Goal: Task Accomplishment & Management: Manage account settings

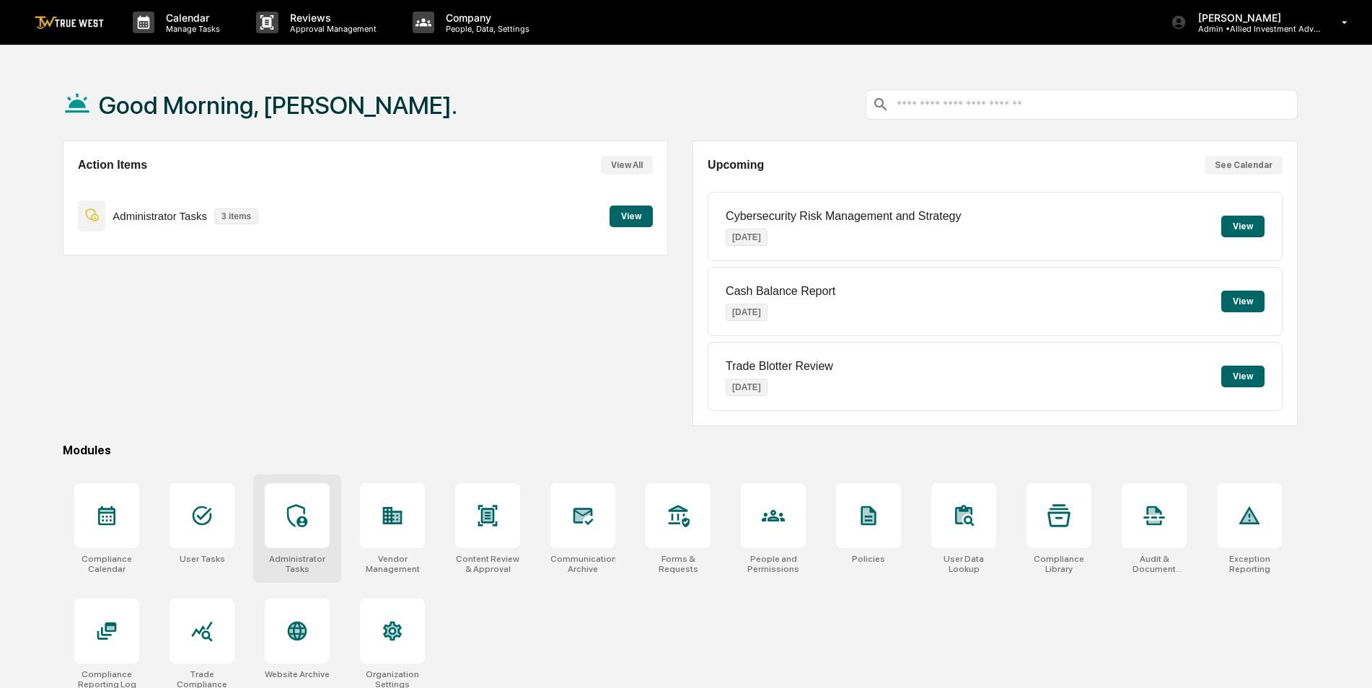
click at [297, 501] on div at bounding box center [297, 515] width 65 height 65
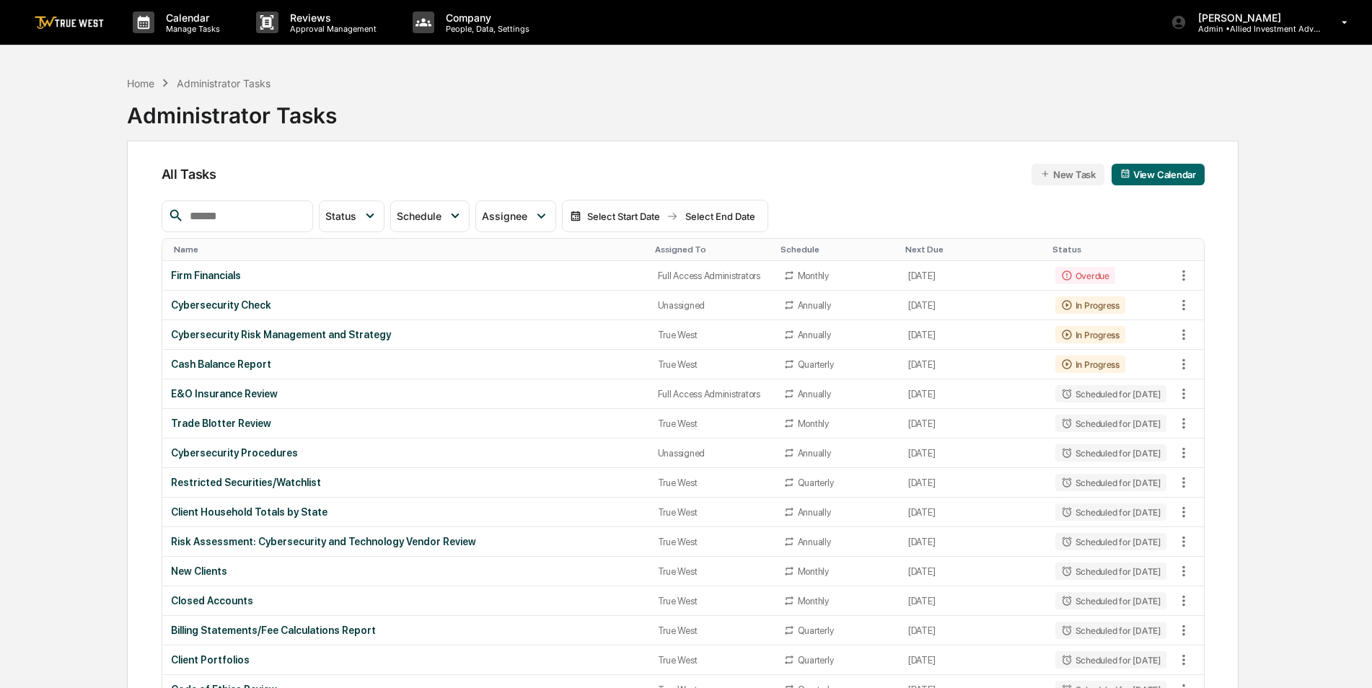
click at [299, 220] on input "text" at bounding box center [245, 216] width 123 height 19
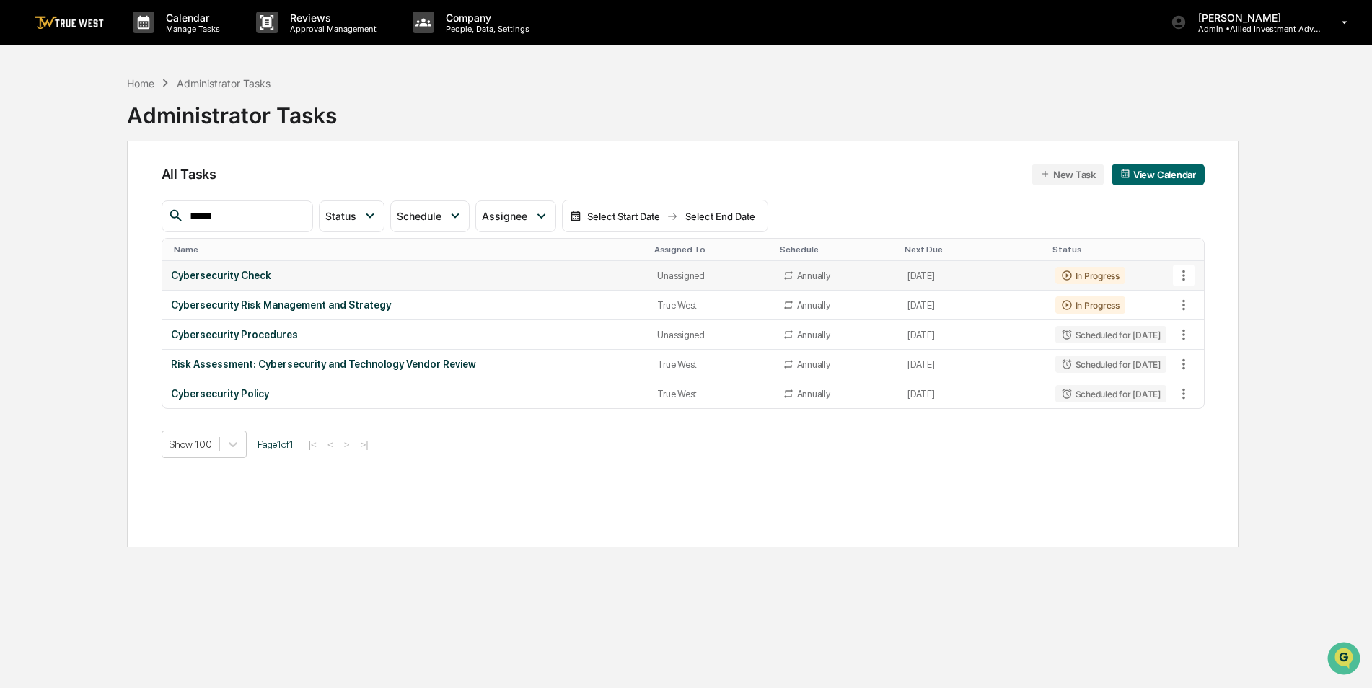
click at [1191, 276] on icon at bounding box center [1184, 276] width 16 height 16
click at [434, 284] on div at bounding box center [690, 344] width 1380 height 688
click at [257, 274] on div "Cybersecurity Check" at bounding box center [406, 276] width 470 height 12
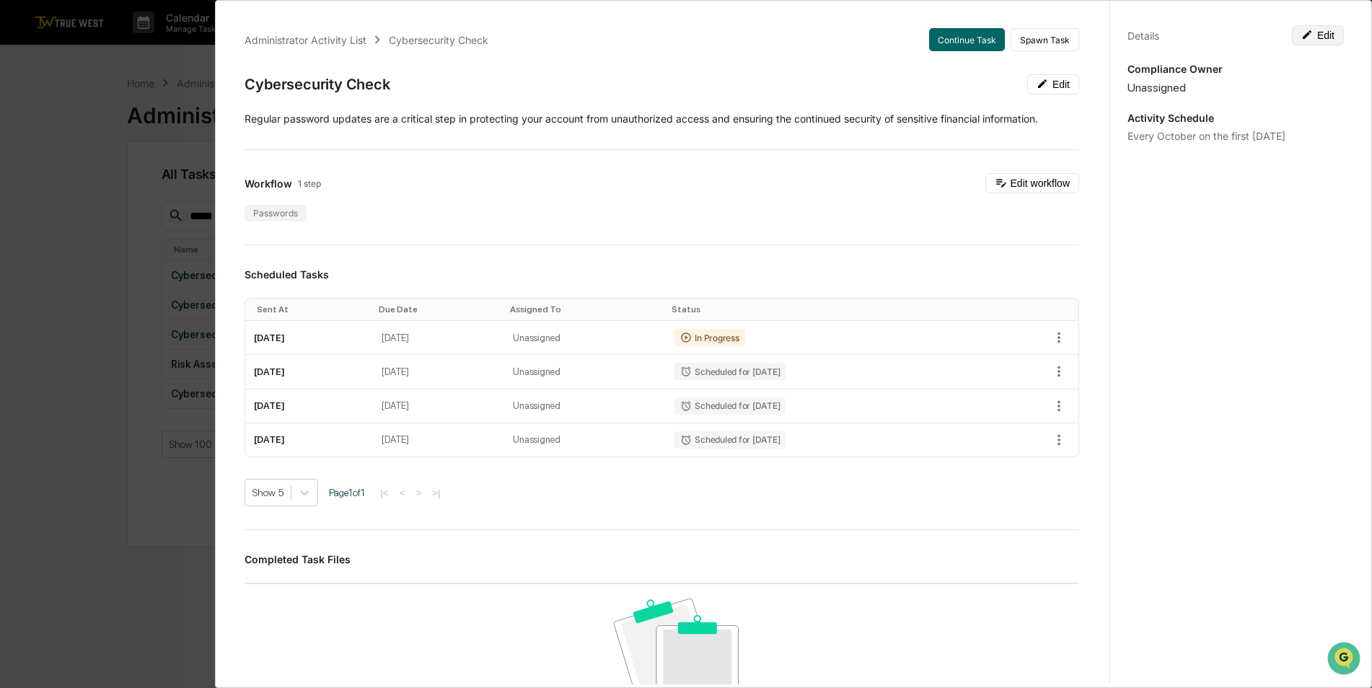
click at [1312, 42] on button "Edit" at bounding box center [1318, 35] width 52 height 20
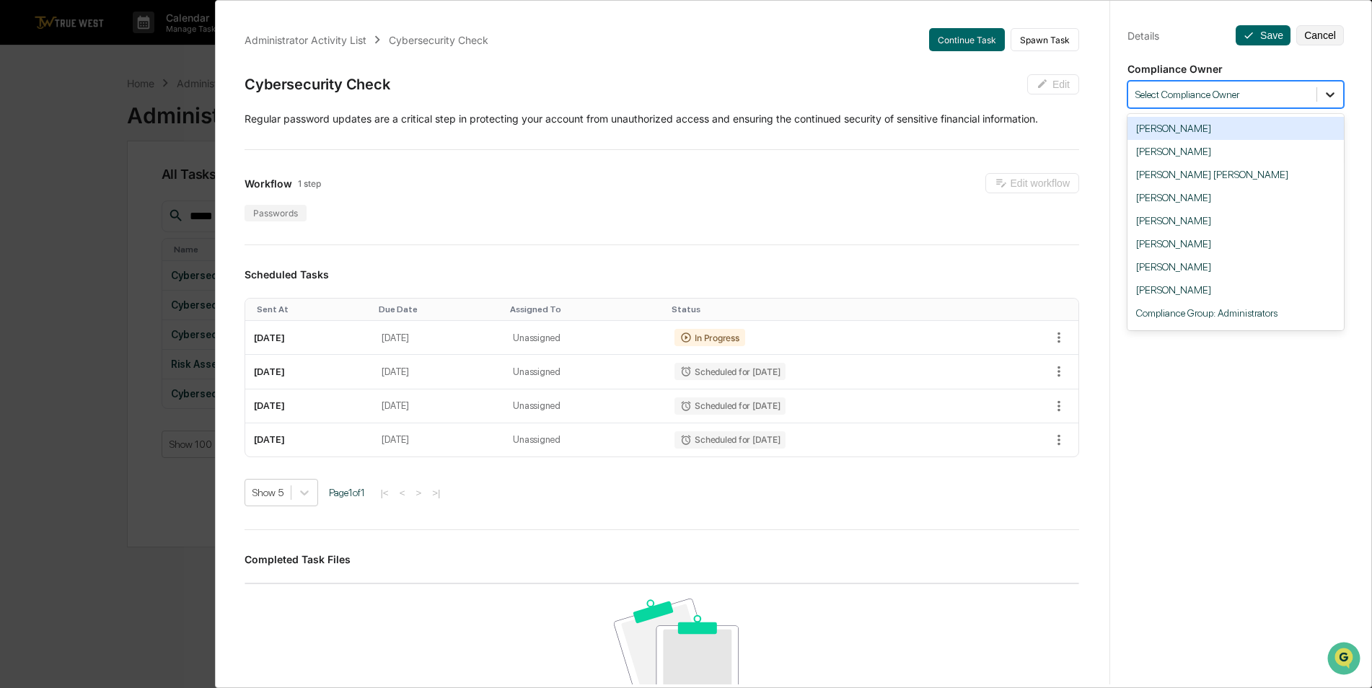
click at [1331, 96] on div at bounding box center [1331, 95] width 26 height 26
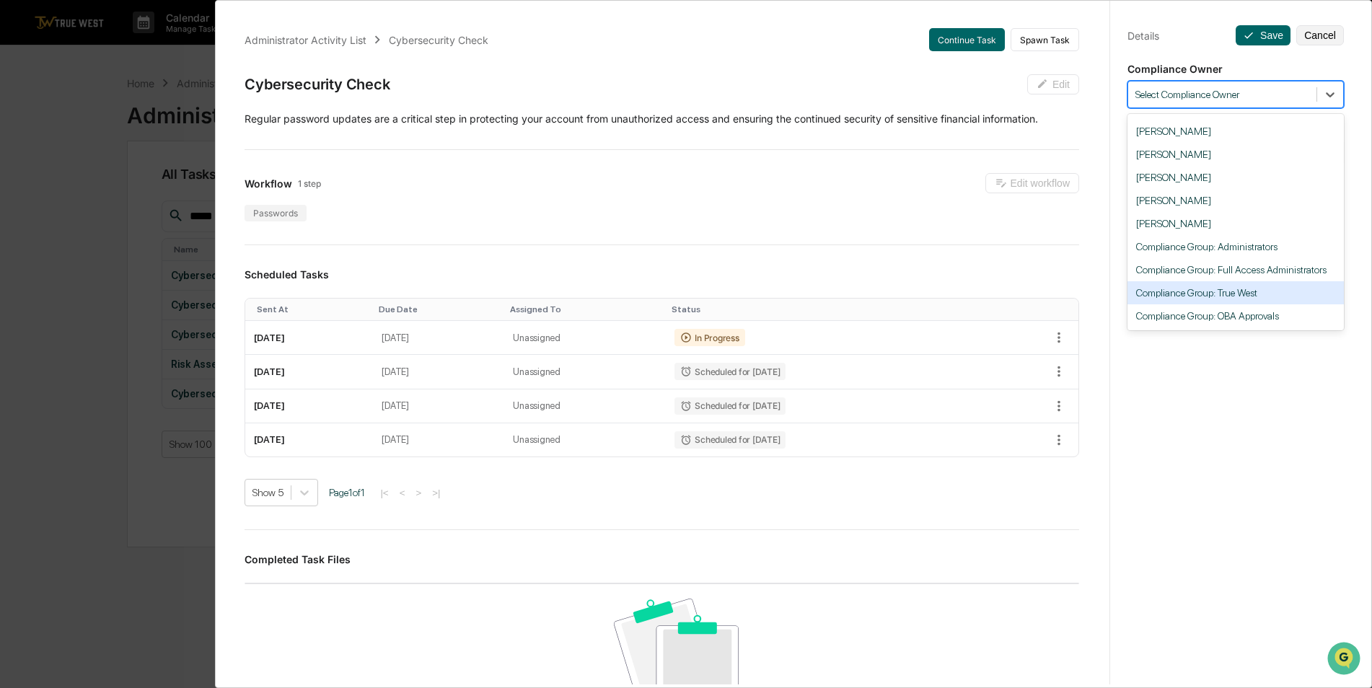
click at [1228, 301] on div "Compliance Group: True West" at bounding box center [1236, 292] width 216 height 23
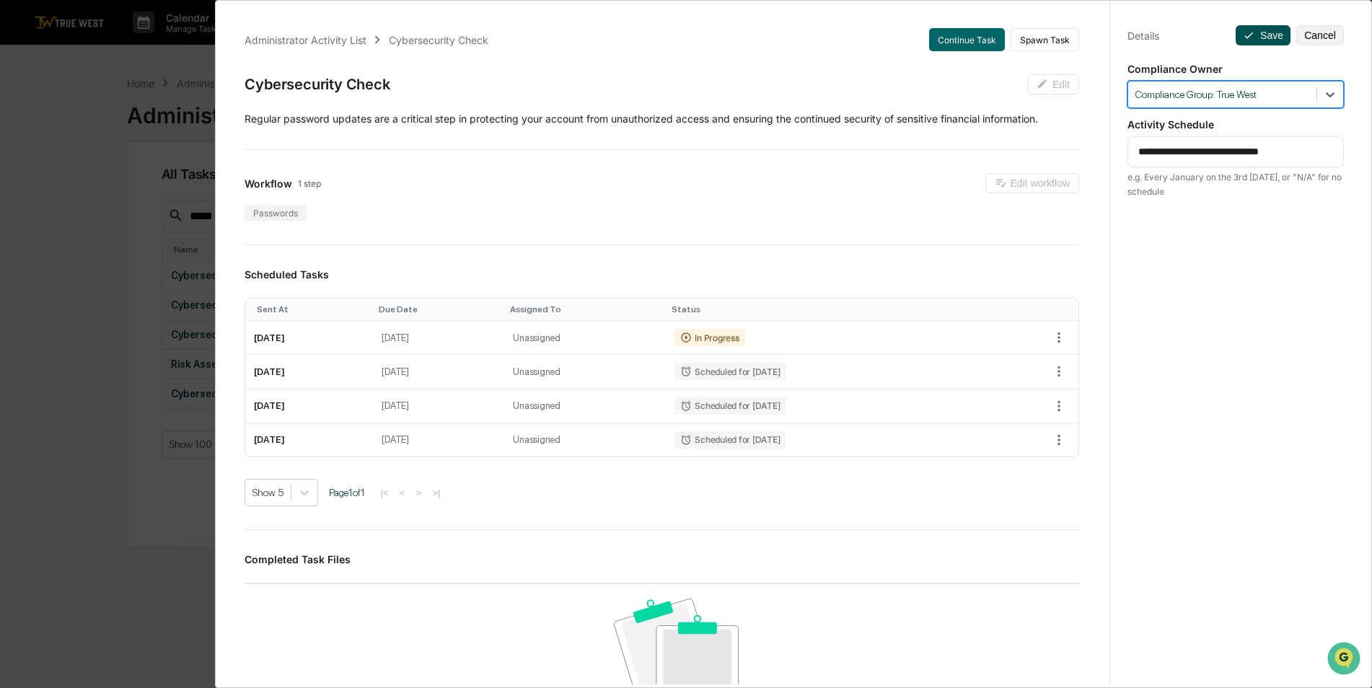
click at [1250, 37] on button "Save" at bounding box center [1263, 35] width 55 height 20
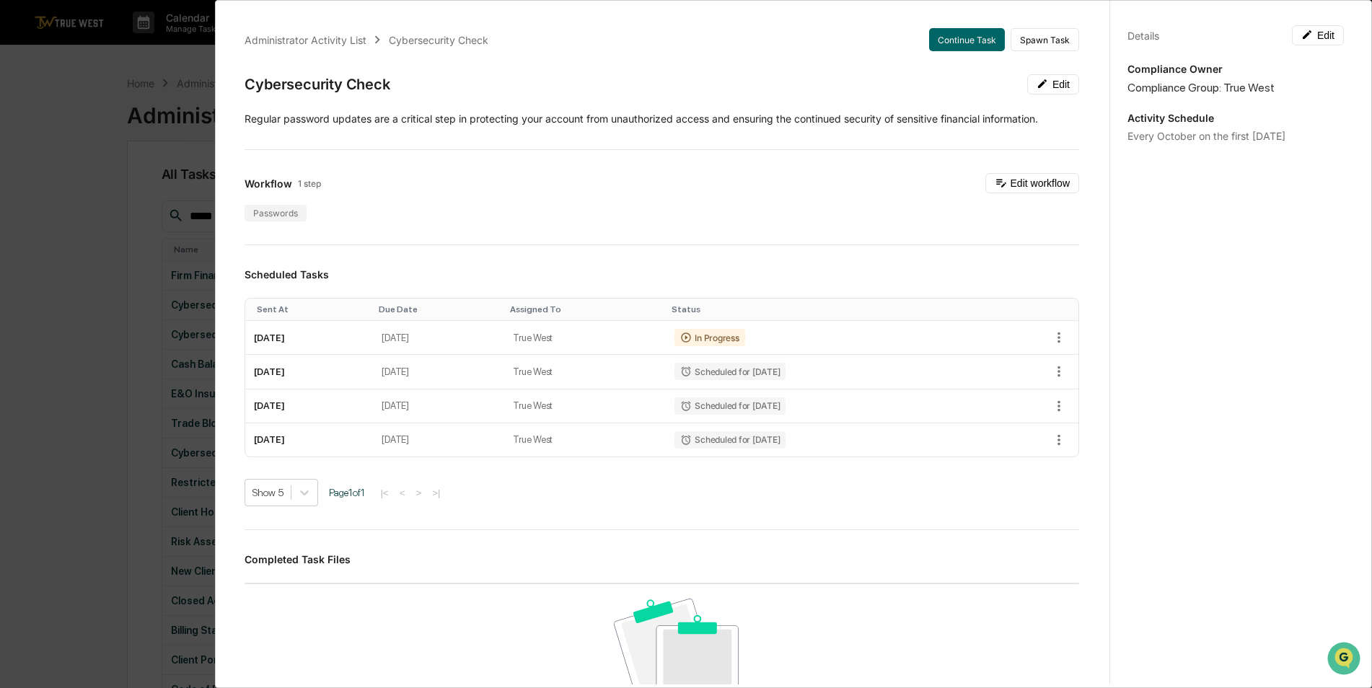
click at [83, 206] on div "Administrator Activity List Cybersecurity Check Continue Task Spawn Task Cybers…" at bounding box center [686, 344] width 1372 height 688
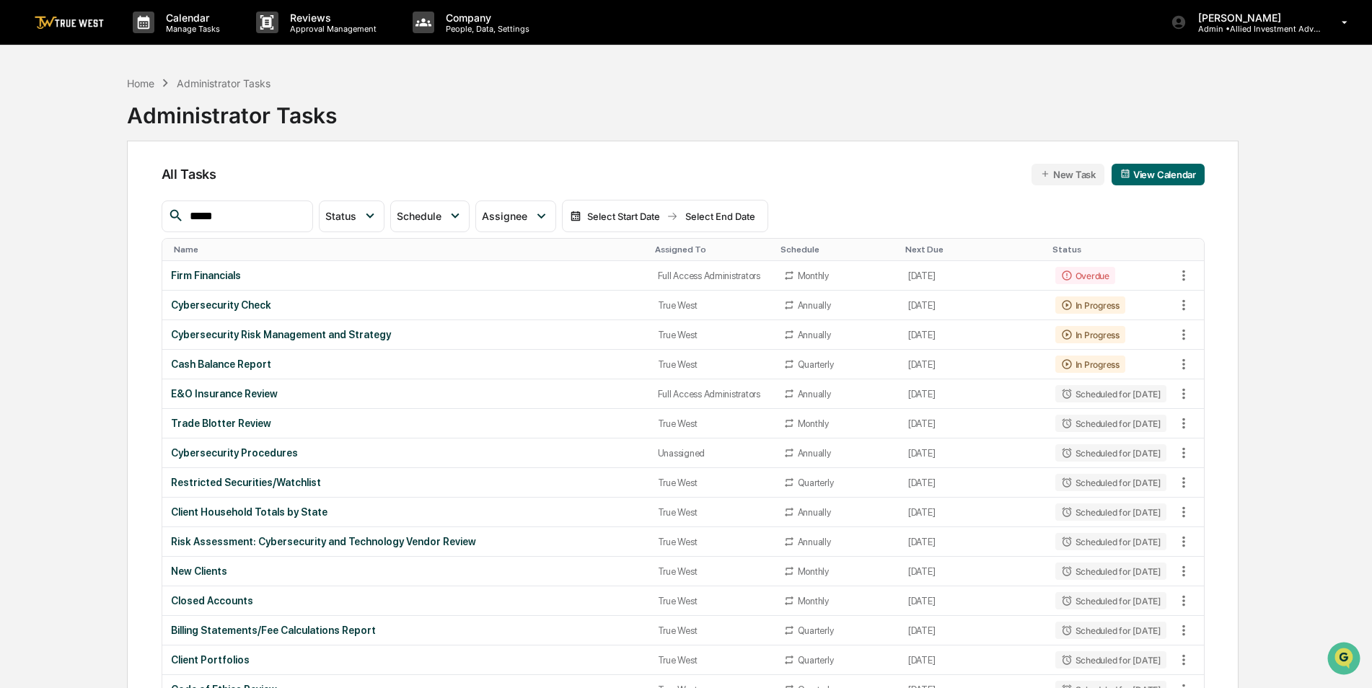
click at [247, 219] on input "*****" at bounding box center [245, 216] width 123 height 19
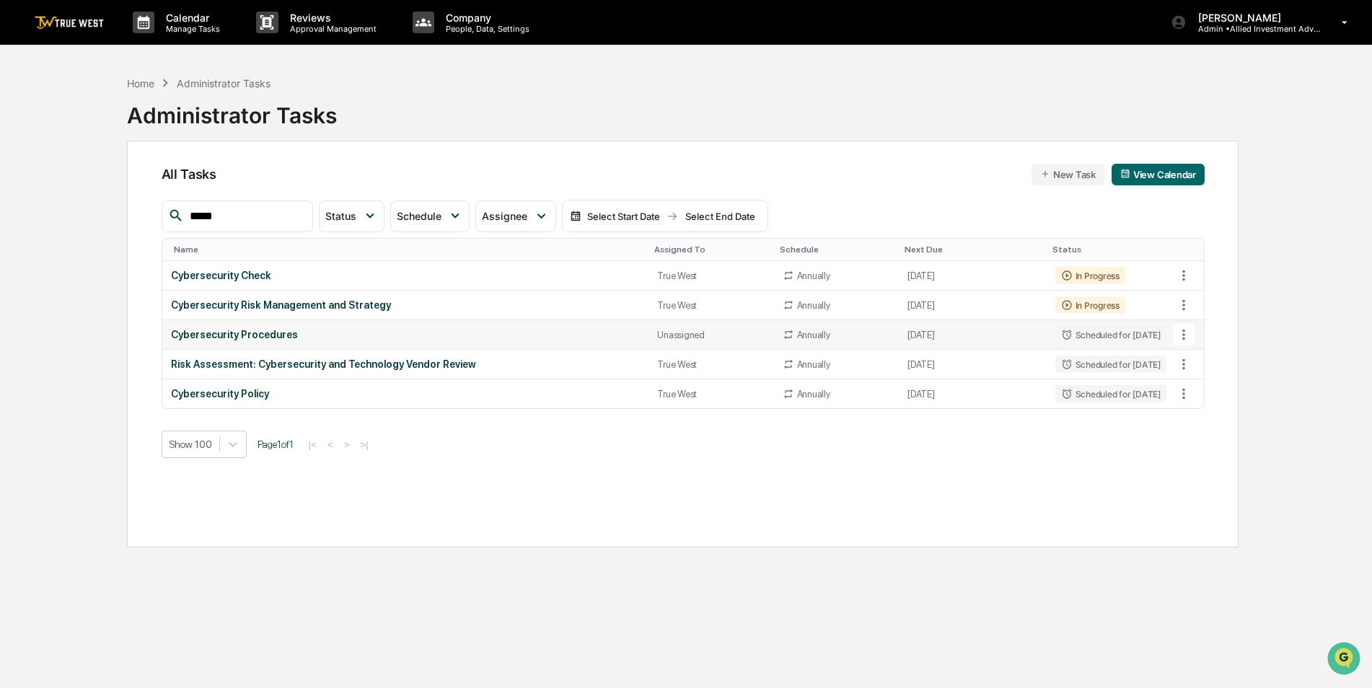
click at [530, 338] on div "Cybersecurity Procedures" at bounding box center [406, 335] width 470 height 12
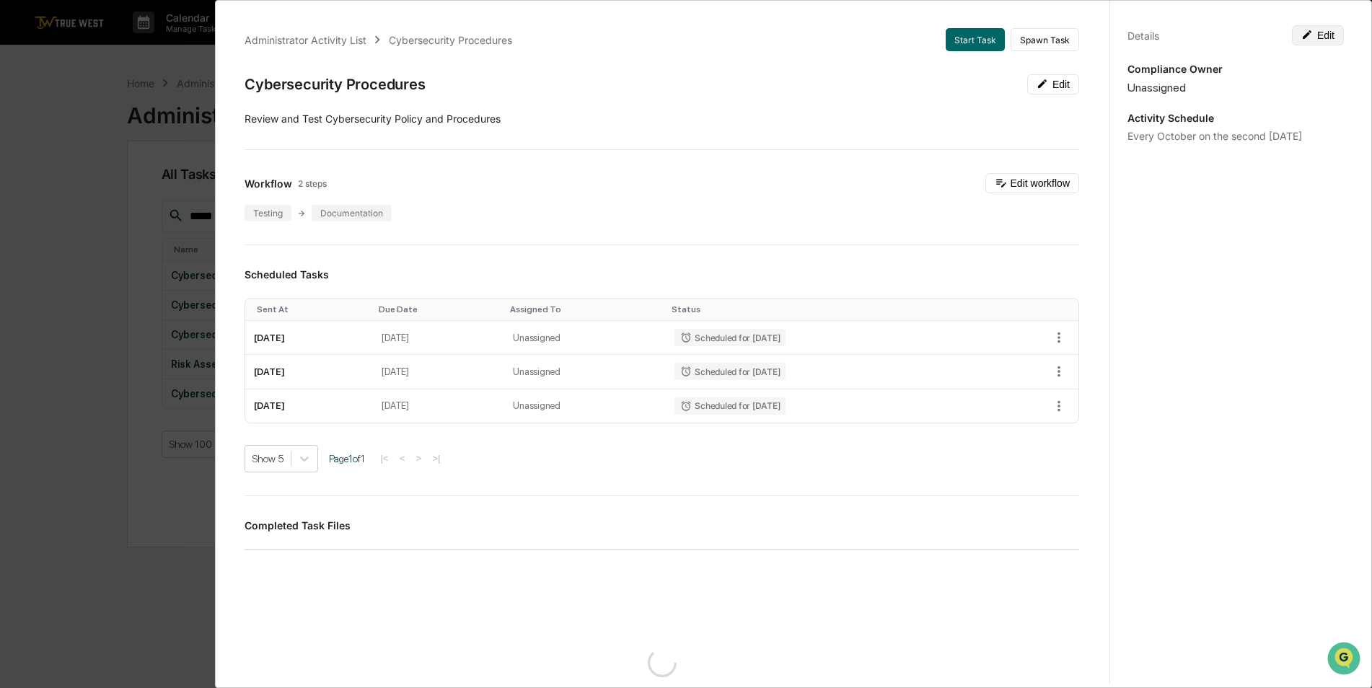
click at [1327, 32] on button "Edit" at bounding box center [1318, 35] width 52 height 20
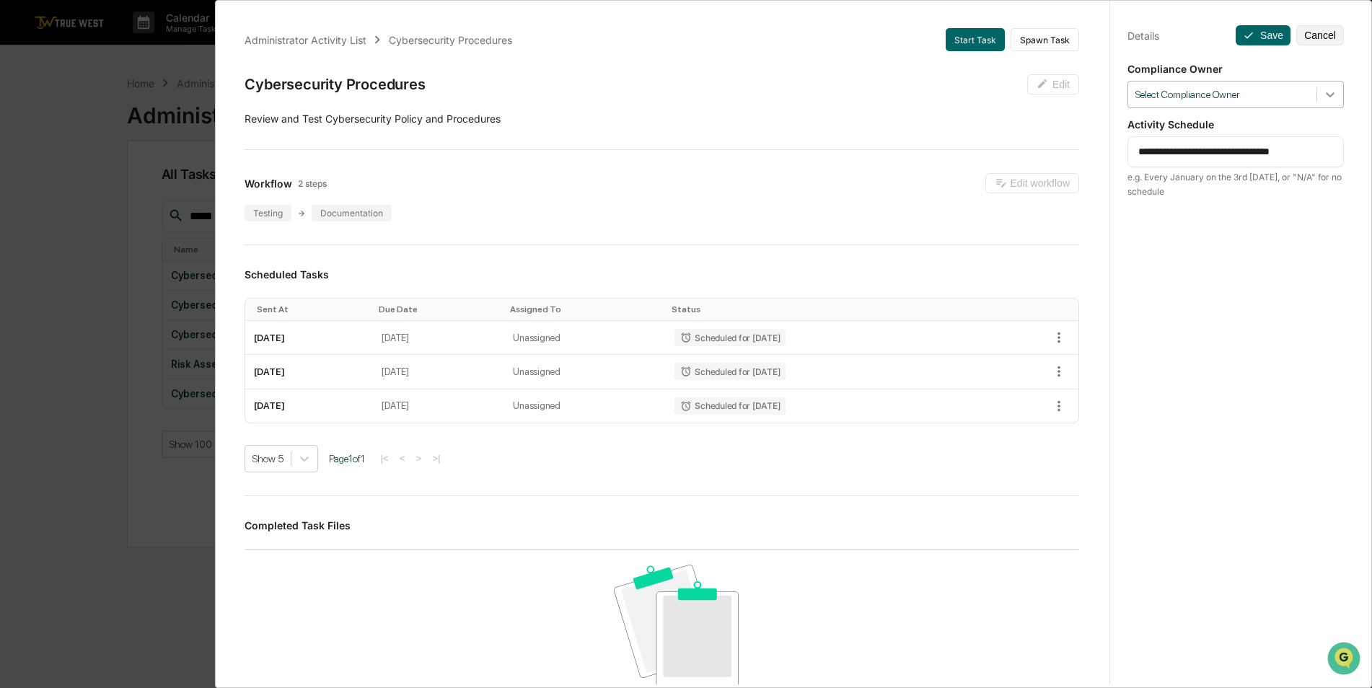
click at [1326, 100] on icon at bounding box center [1330, 94] width 14 height 14
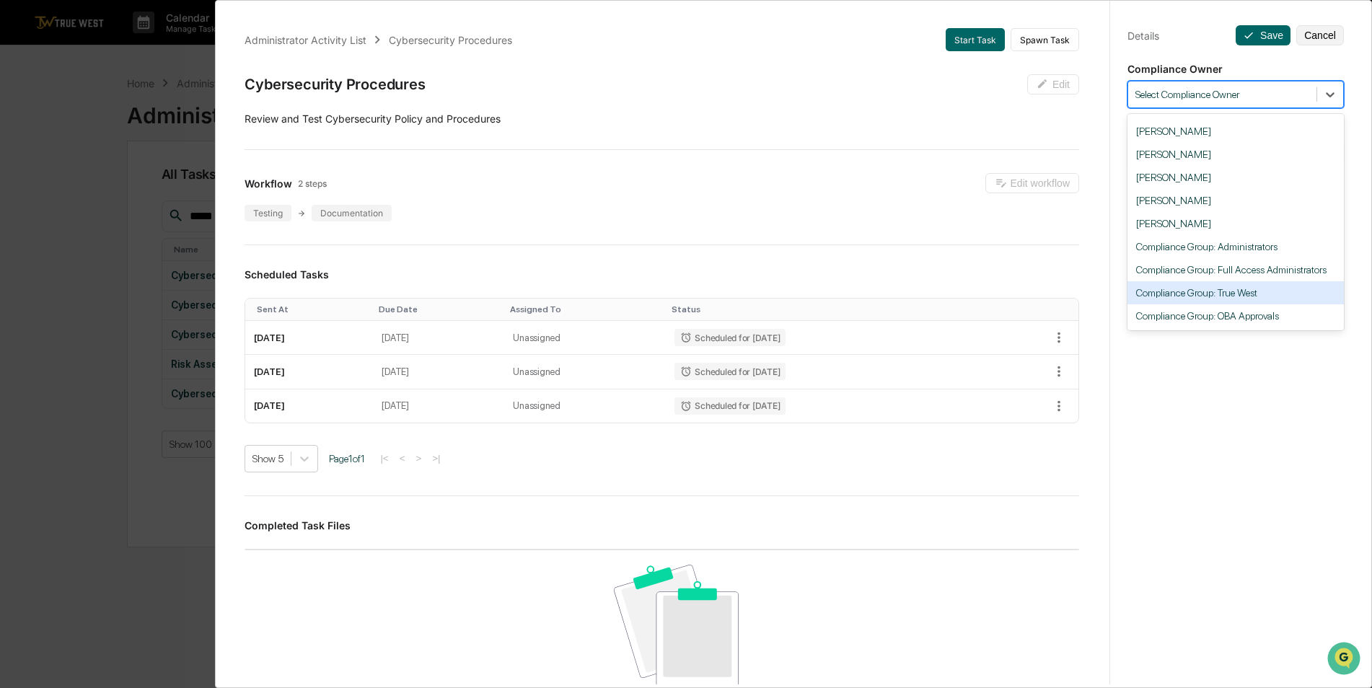
click at [1265, 292] on div "Compliance Group: True West" at bounding box center [1236, 292] width 216 height 23
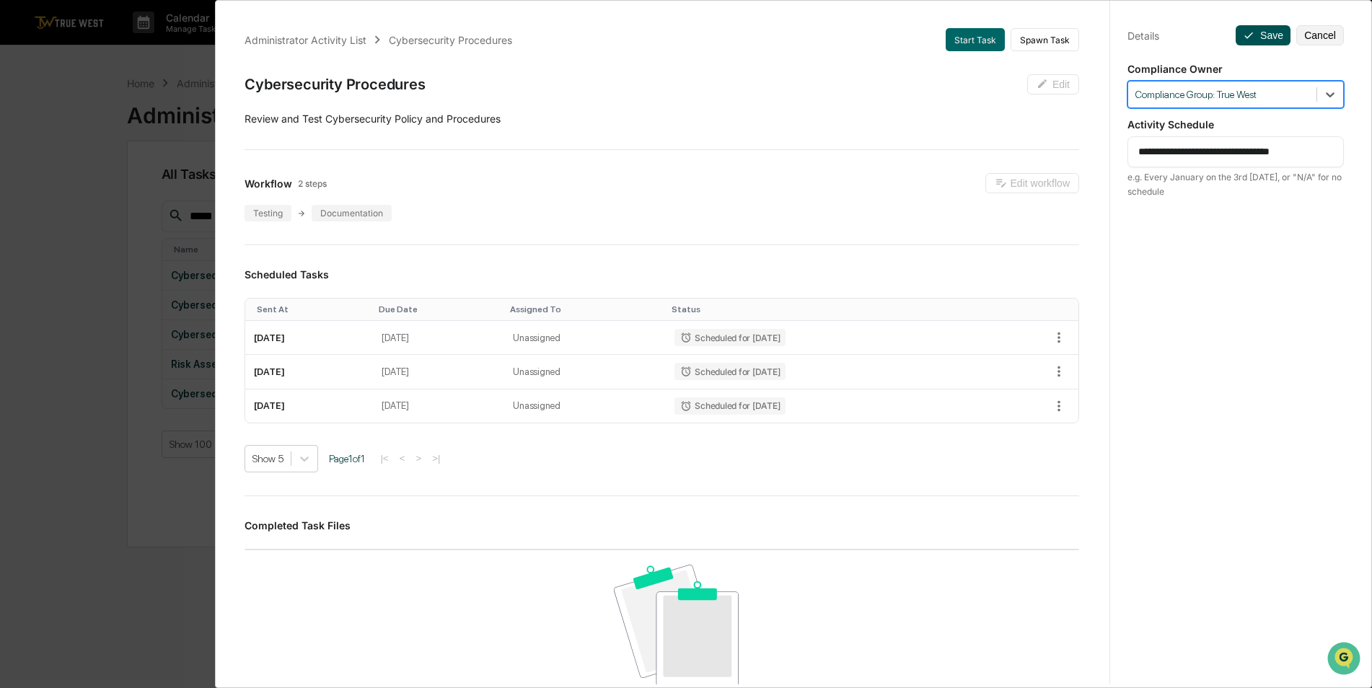
click at [1255, 34] on button "Save" at bounding box center [1263, 35] width 55 height 20
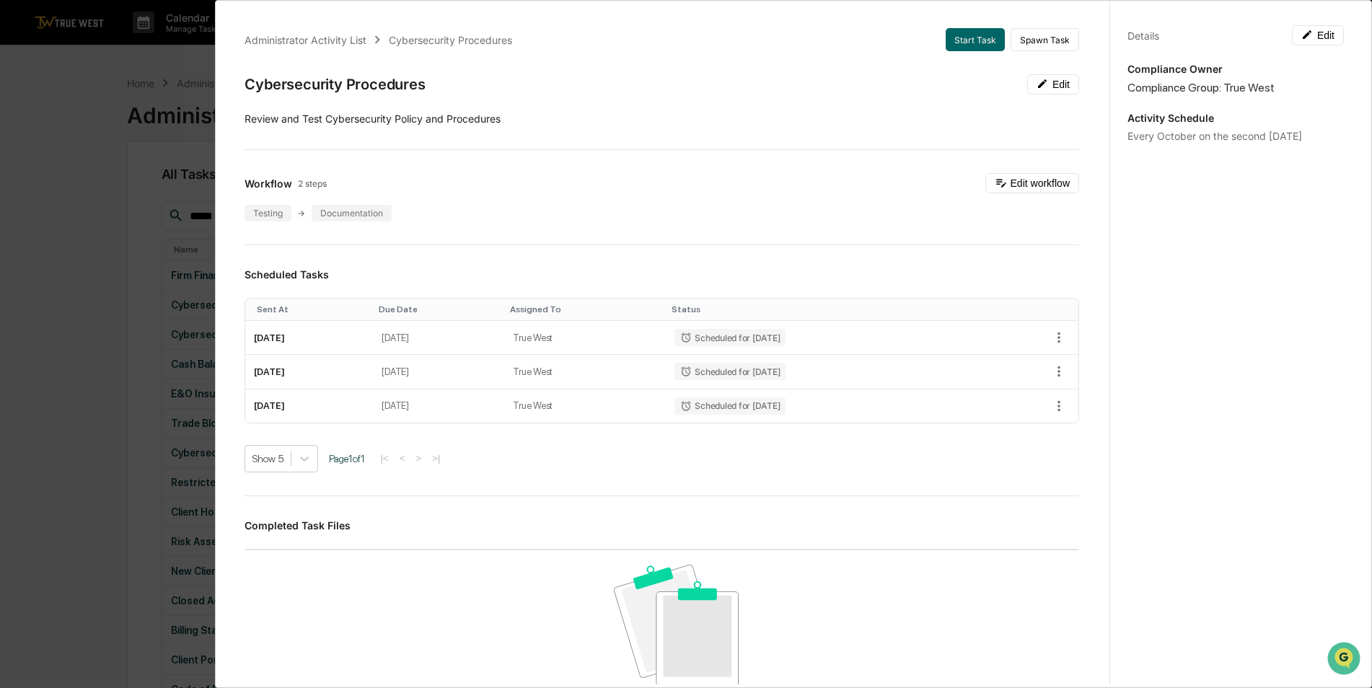
click at [92, 188] on div "Administrator Activity List Cybersecurity Procedures Start Task Spawn Task Cybe…" at bounding box center [686, 344] width 1372 height 688
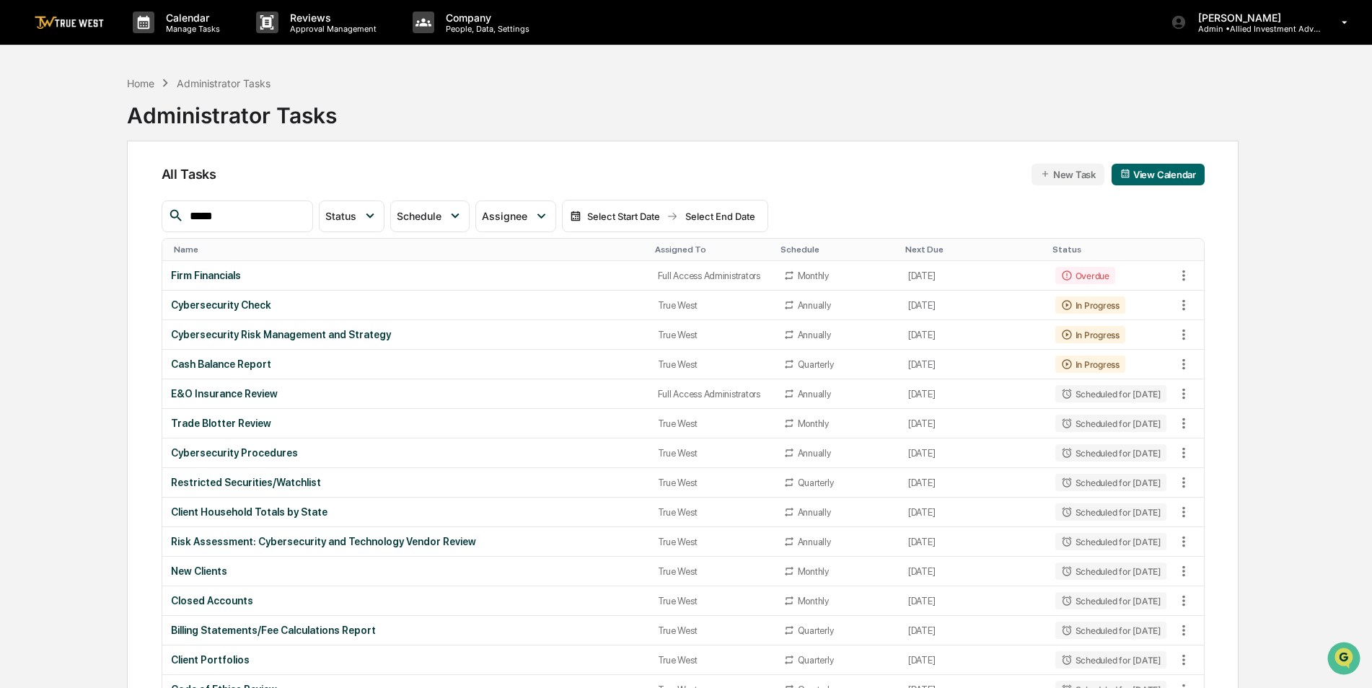
click at [246, 214] on input "*****" at bounding box center [245, 216] width 123 height 19
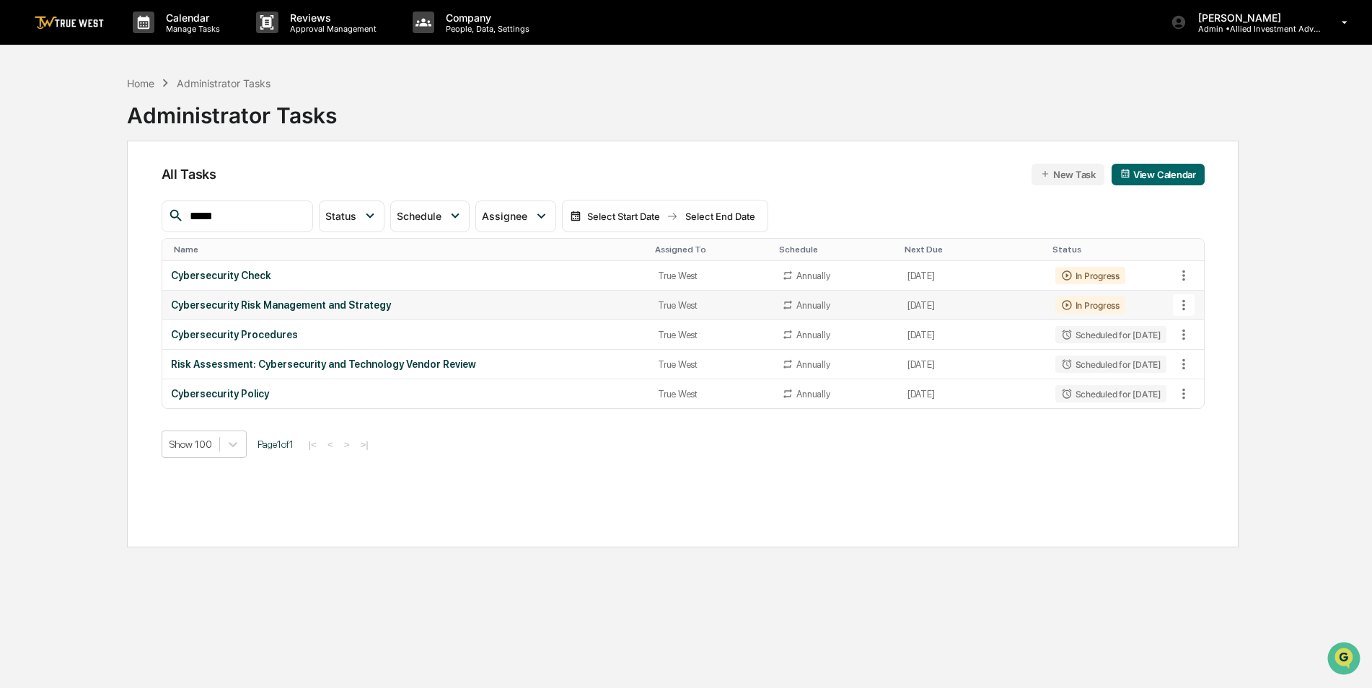
click at [1187, 302] on icon at bounding box center [1184, 305] width 16 height 16
click at [1199, 384] on img at bounding box center [1198, 385] width 12 height 12
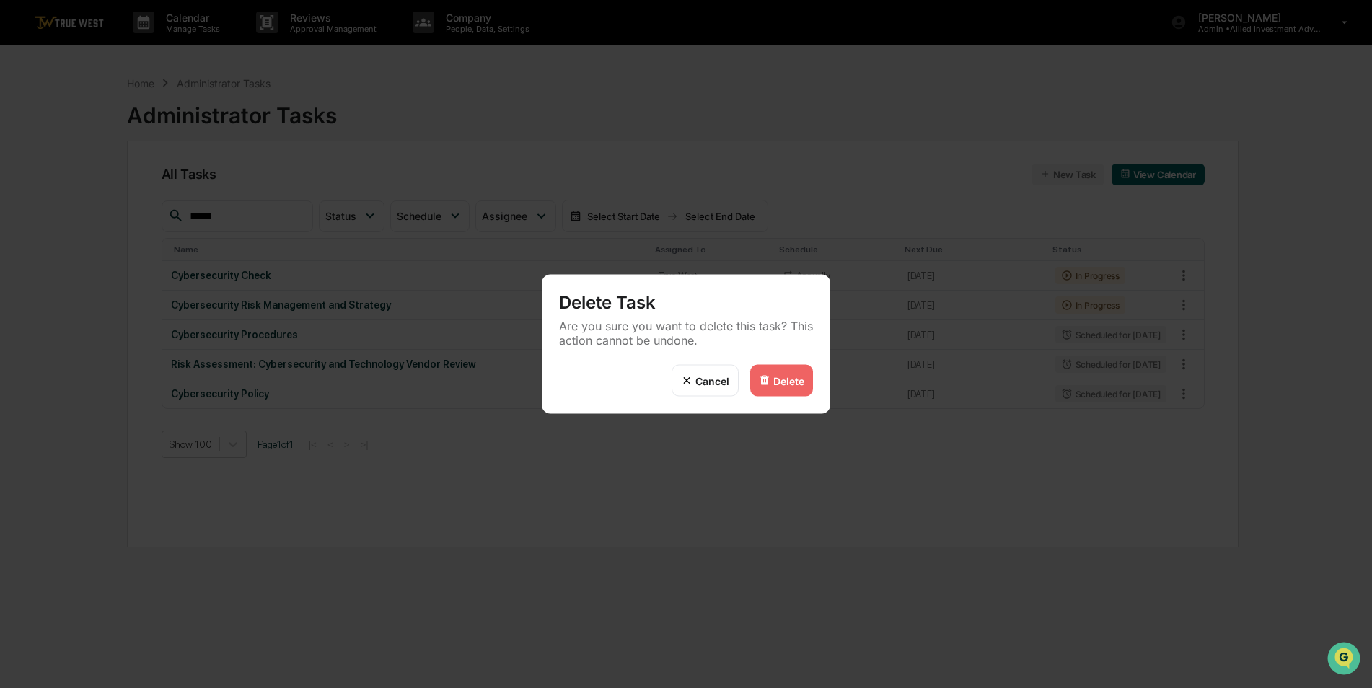
click at [789, 380] on div "Delete" at bounding box center [789, 380] width 31 height 12
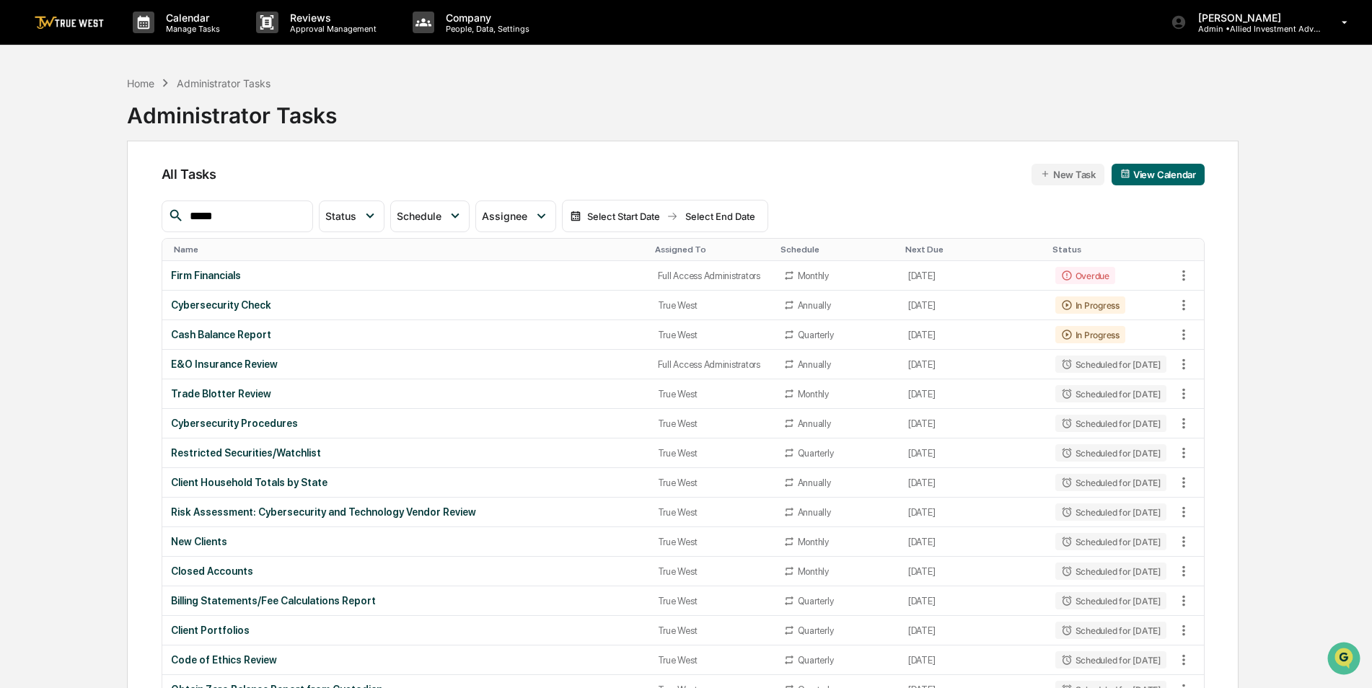
click at [252, 212] on input "*****" at bounding box center [245, 216] width 123 height 19
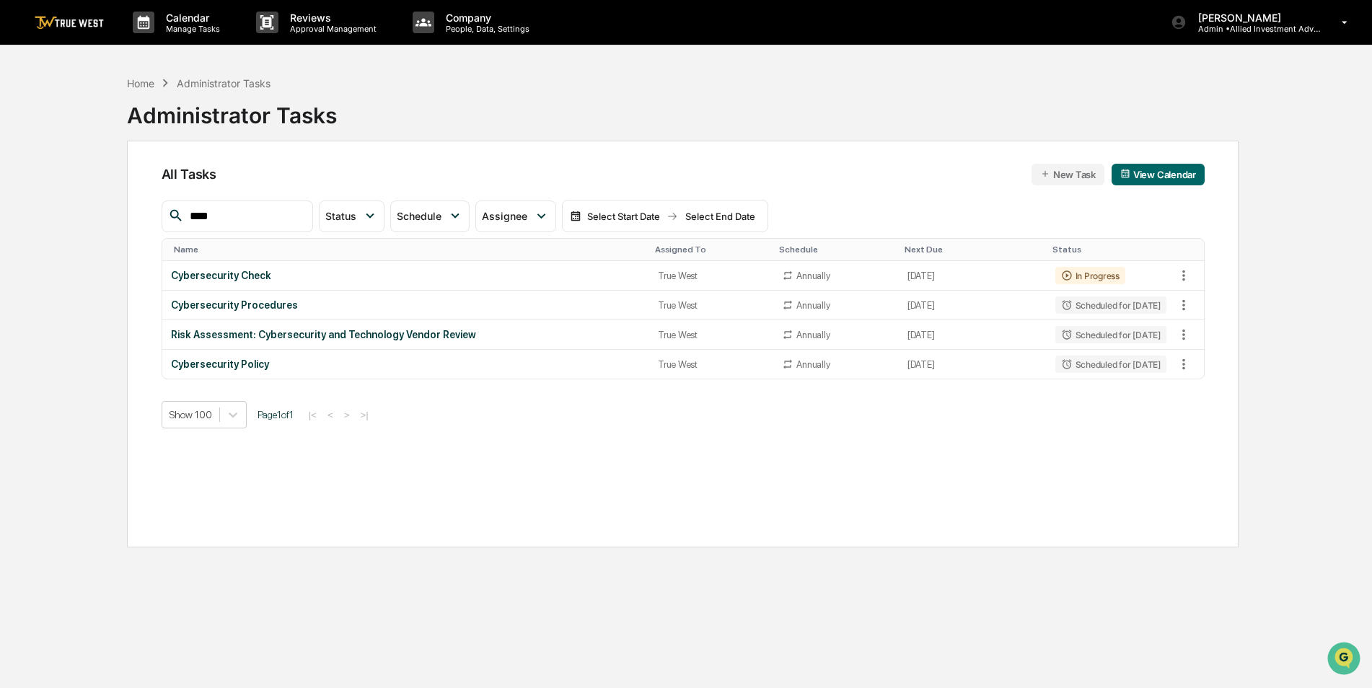
type input "*****"
click at [1184, 363] on icon at bounding box center [1184, 364] width 16 height 16
click at [1217, 447] on li "Delete Task" at bounding box center [1237, 443] width 115 height 27
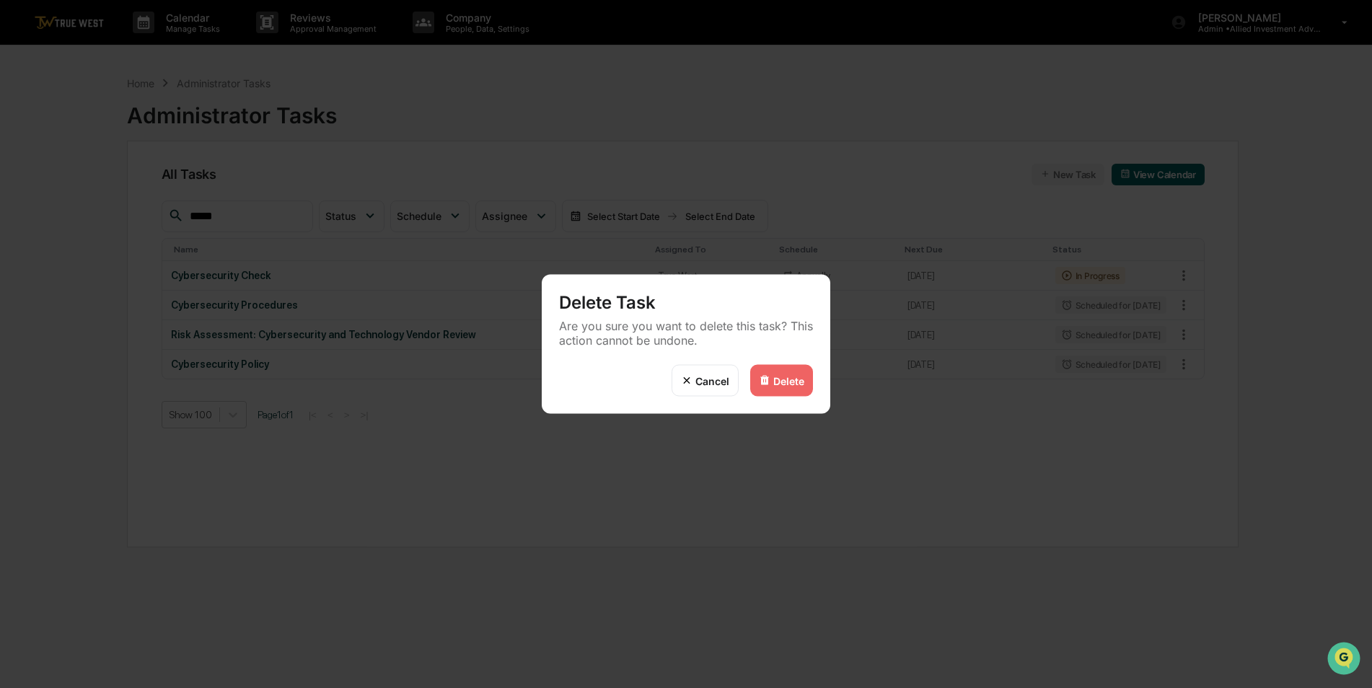
click at [775, 380] on div "Delete" at bounding box center [789, 380] width 31 height 12
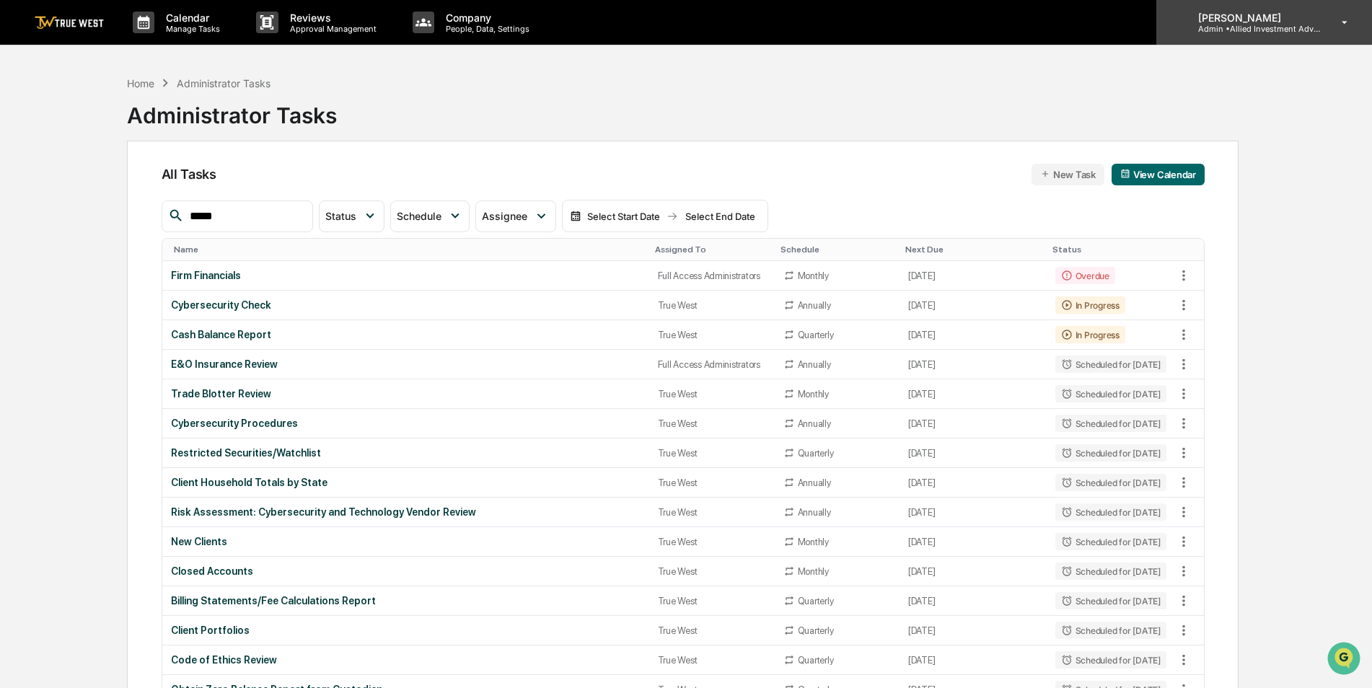
click at [1246, 43] on div "Caroline Iannucci Admin • Allied Investment Advisors" at bounding box center [1265, 22] width 216 height 45
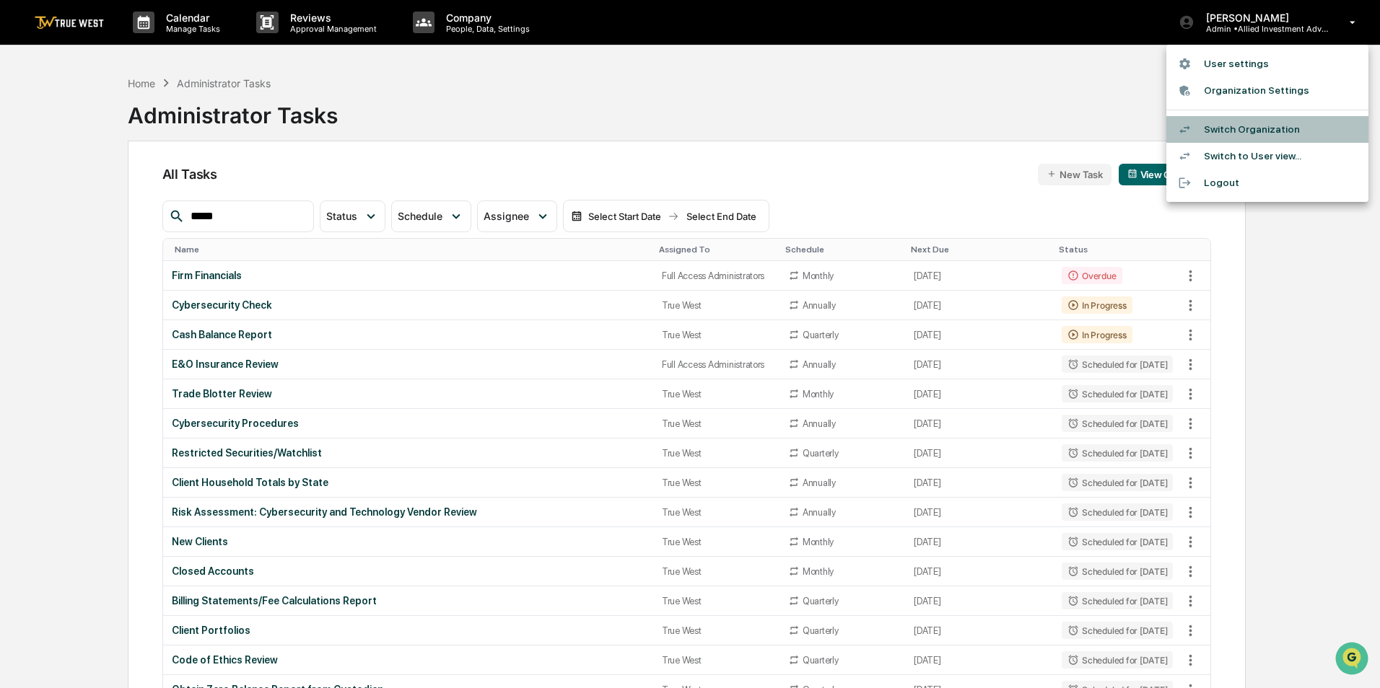
click at [1249, 127] on li "Switch Organization" at bounding box center [1267, 129] width 202 height 27
